Goal: Task Accomplishment & Management: Use online tool/utility

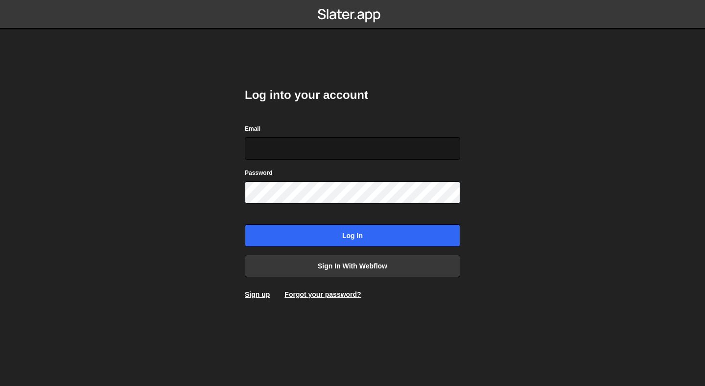
click at [311, 150] on input "Email" at bounding box center [352, 148] width 215 height 23
type input "[PERSON_NAME][EMAIL_ADDRESS][DOMAIN_NAME]"
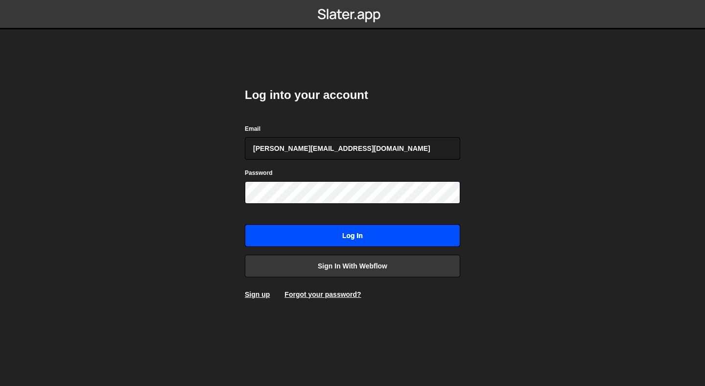
click at [348, 229] on input "Log in" at bounding box center [352, 235] width 215 height 23
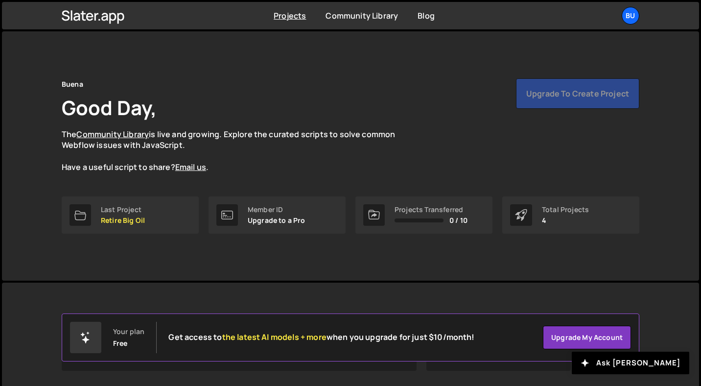
click at [569, 108] on div "Upgrade to create project" at bounding box center [577, 93] width 123 height 30
click at [636, 20] on div "Bu" at bounding box center [631, 16] width 18 height 18
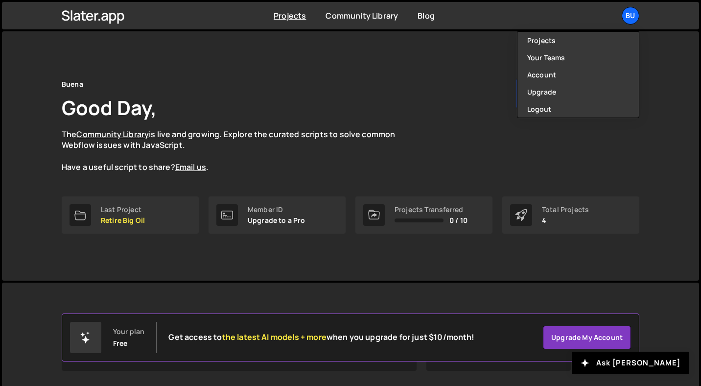
click at [446, 157] on div "Buena Good Day, The Community Library is live and growing. Explore the curated …" at bounding box center [351, 125] width 578 height 95
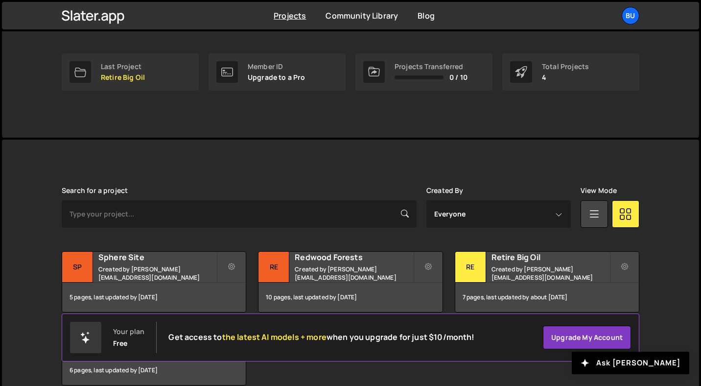
scroll to position [191, 0]
